Goal: Task Accomplishment & Management: Manage account settings

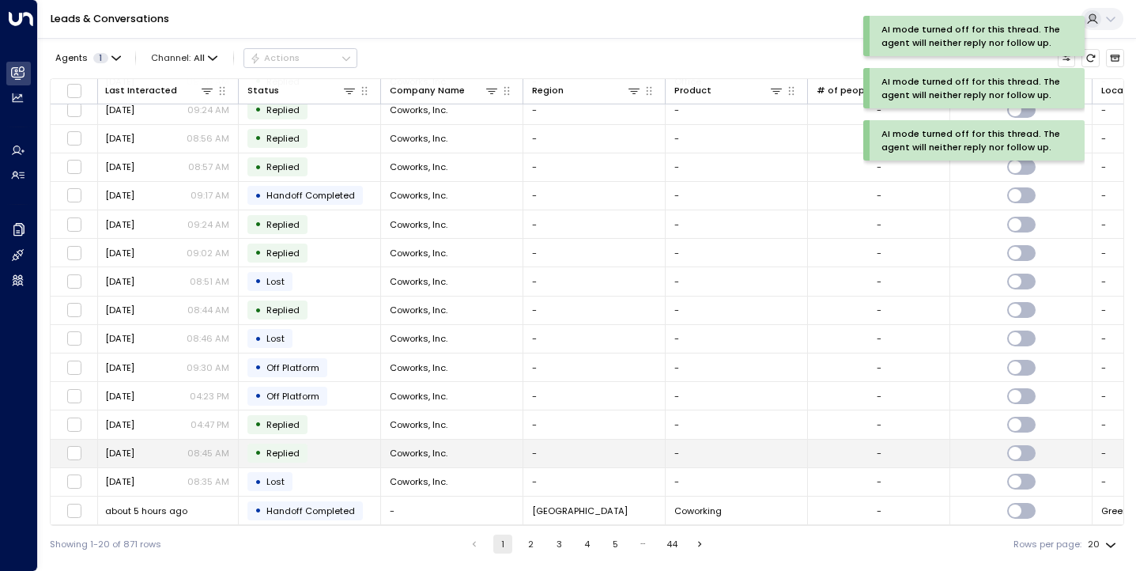
scroll to position [156, 0]
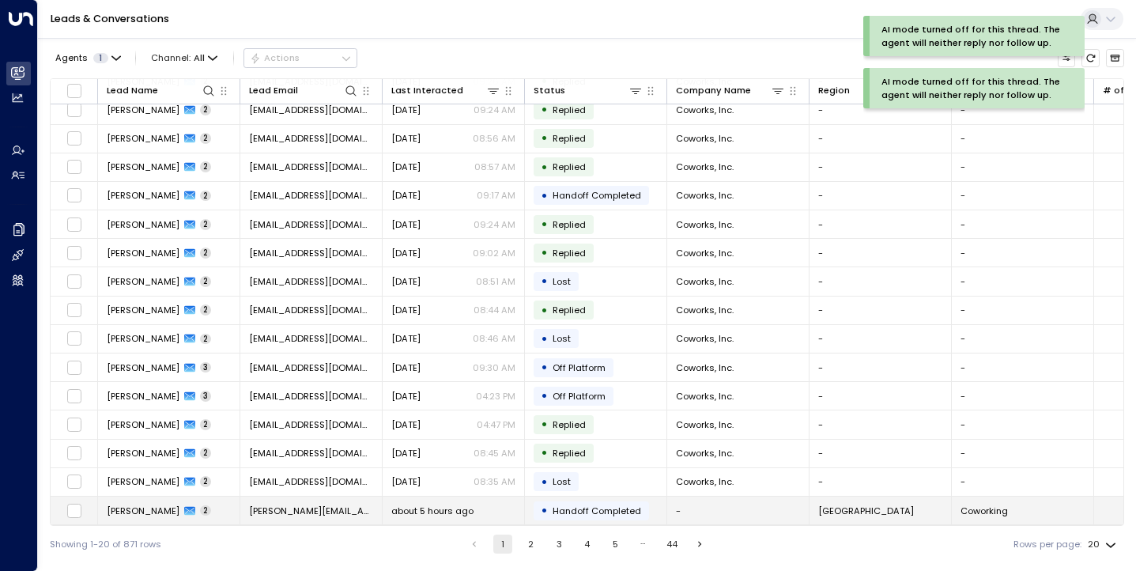
click at [130, 504] on span "[PERSON_NAME]" at bounding box center [143, 510] width 73 height 13
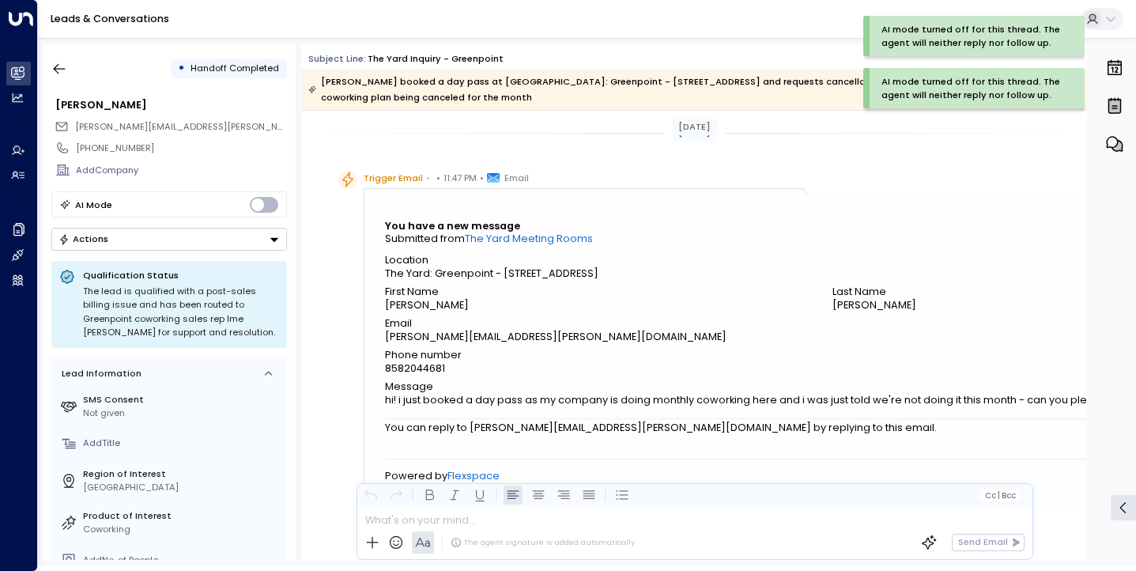
scroll to position [1, 0]
click at [58, 62] on icon "button" at bounding box center [59, 69] width 16 height 16
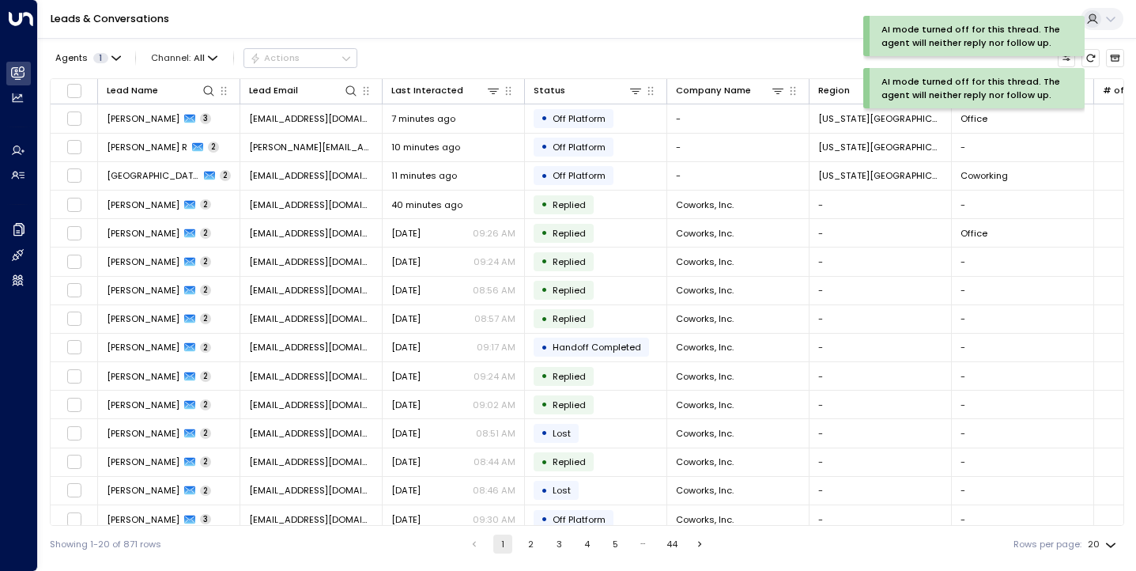
click at [526, 537] on button "2" at bounding box center [531, 543] width 19 height 19
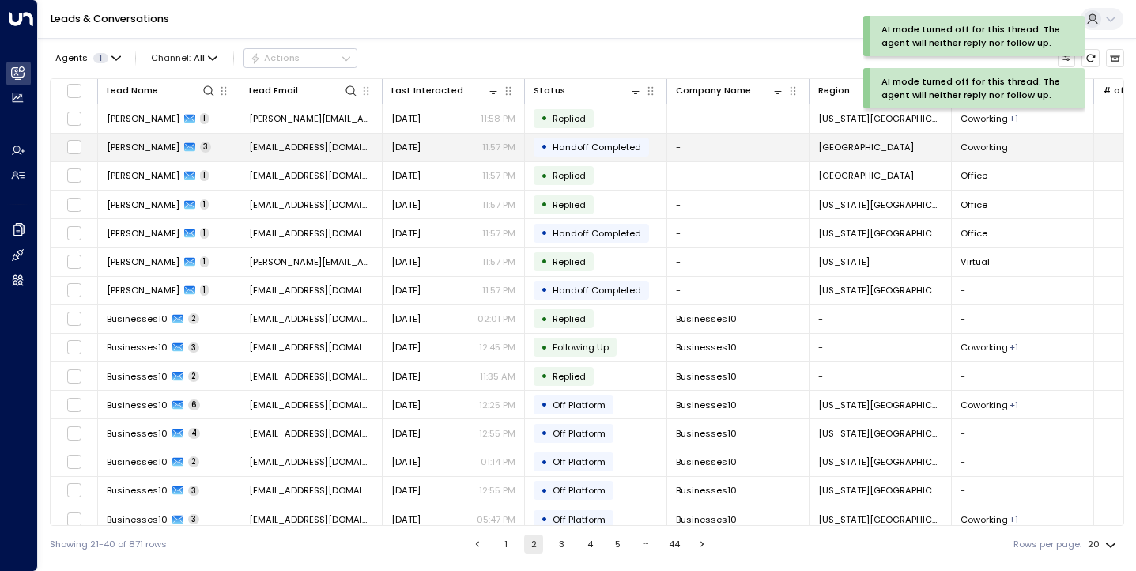
click at [135, 141] on span "Avtar Khalsa" at bounding box center [143, 147] width 73 height 13
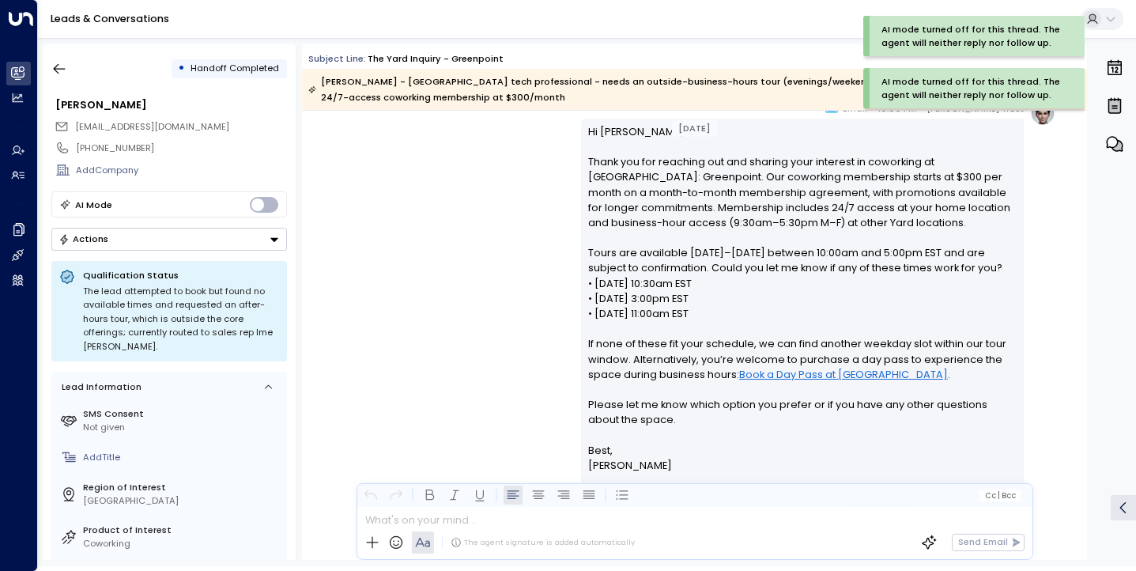
scroll to position [631, 0]
click at [1021, 37] on div "AI mode turned off for this thread. The agent will neither reply nor follow up." at bounding box center [970, 36] width 179 height 27
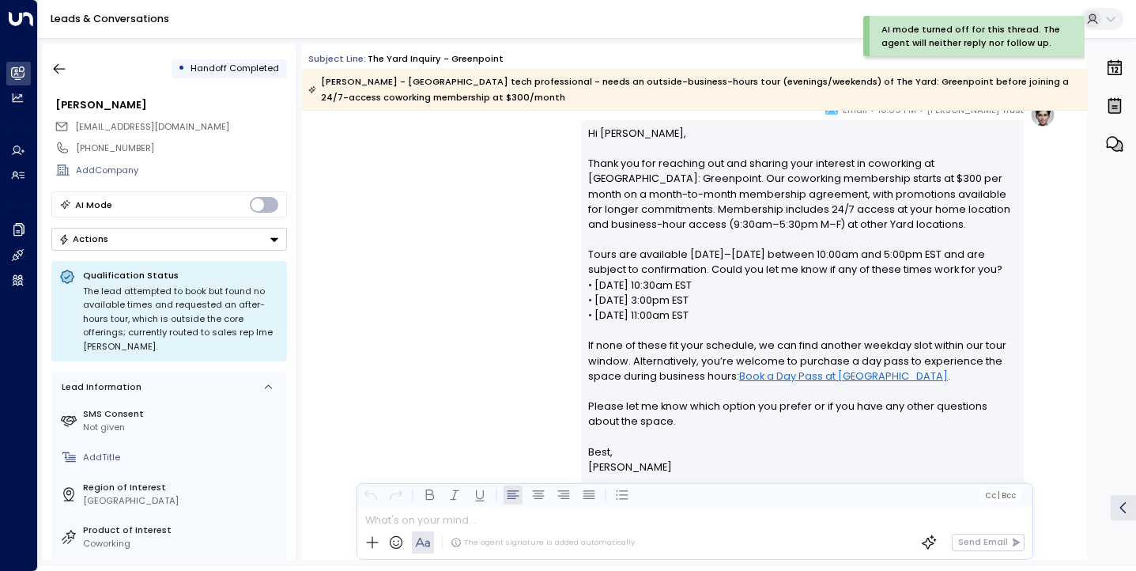
click at [1027, 41] on div "AI mode turned off for this thread. The agent will neither reply nor follow up." at bounding box center [970, 36] width 179 height 27
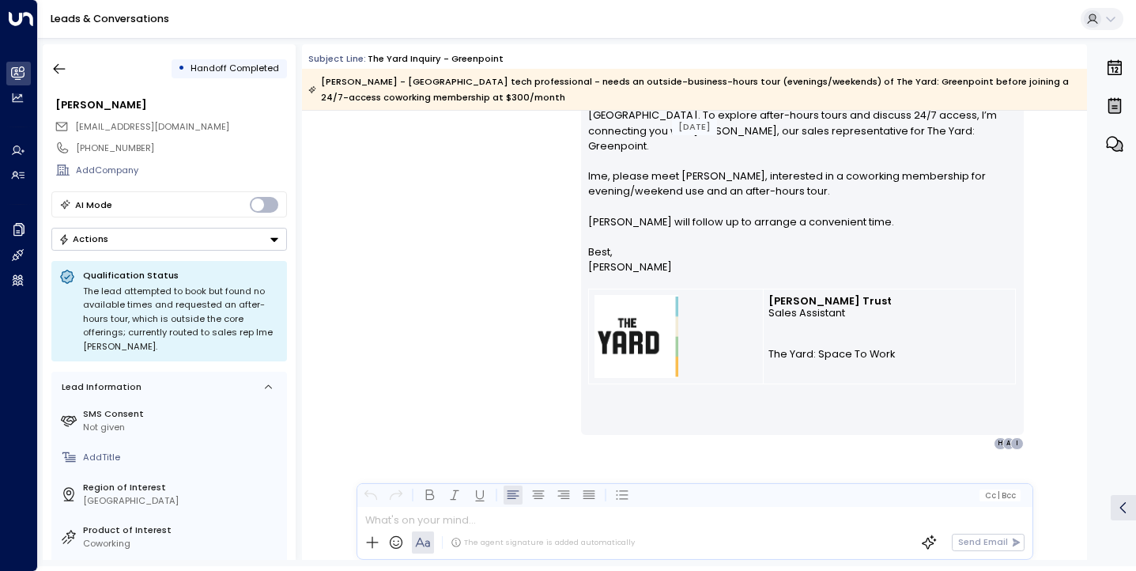
scroll to position [1499, 0]
click at [55, 68] on icon "button" at bounding box center [60, 69] width 12 height 10
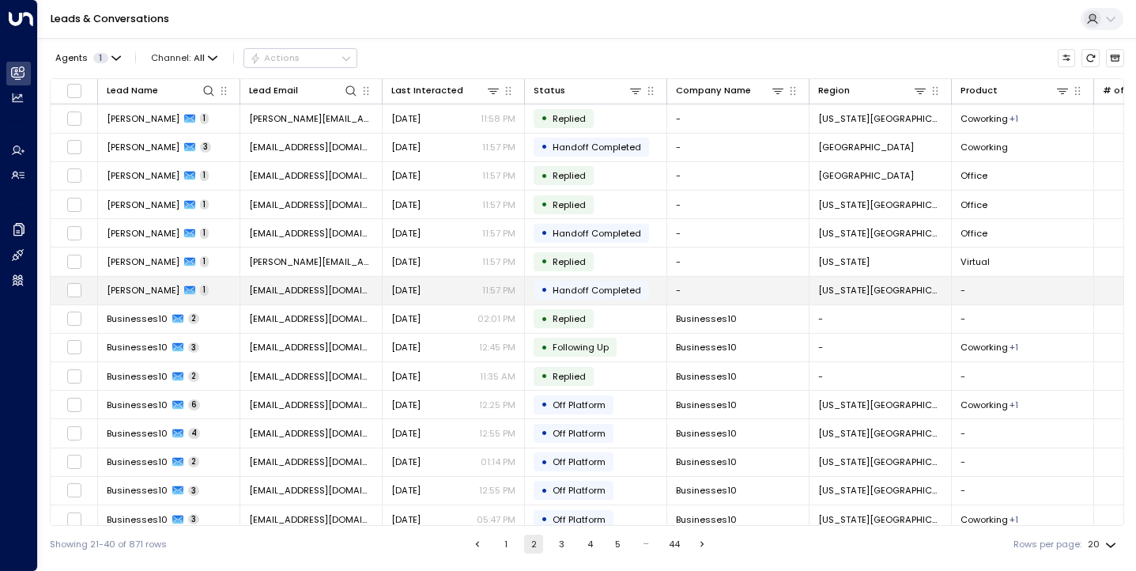
click at [149, 283] on td "Danae Medina 1" at bounding box center [169, 291] width 142 height 28
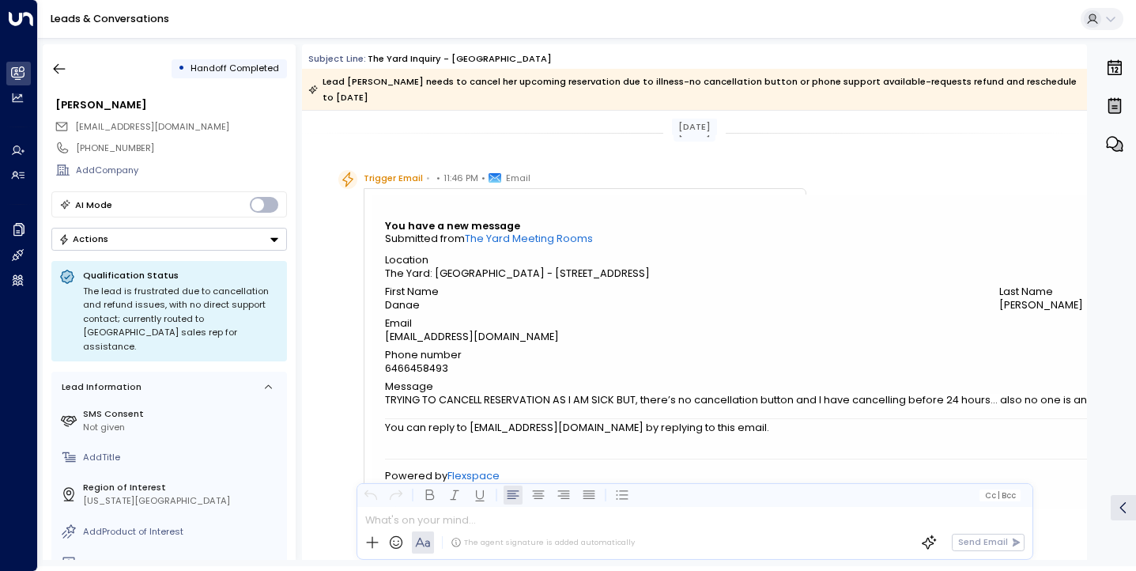
scroll to position [1, 0]
click at [61, 69] on icon "button" at bounding box center [59, 69] width 16 height 16
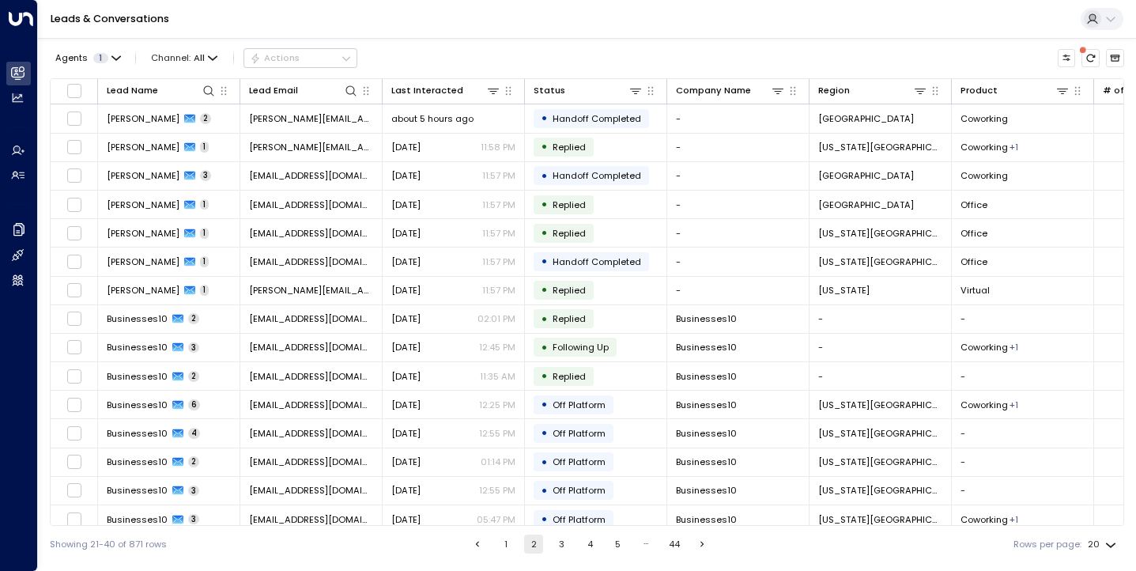
click at [503, 540] on button "1" at bounding box center [505, 543] width 19 height 19
